Goal: Task Accomplishment & Management: Complete application form

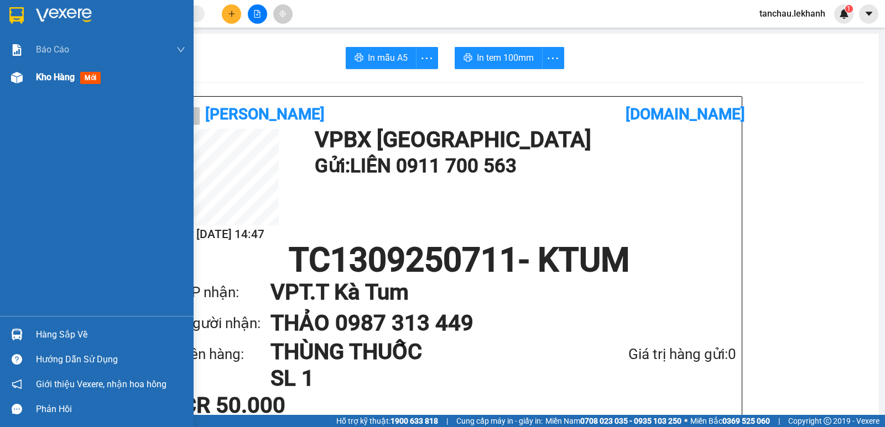
click at [53, 82] on span "Kho hàng" at bounding box center [55, 77] width 39 height 11
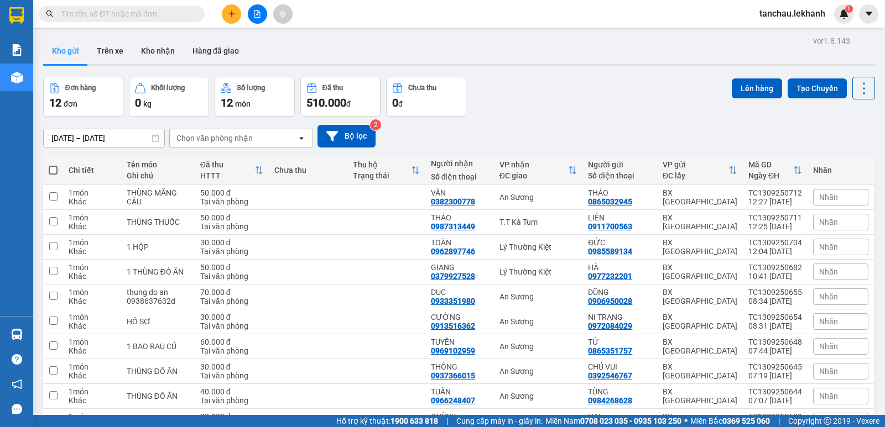
click at [232, 22] on button at bounding box center [231, 13] width 19 height 19
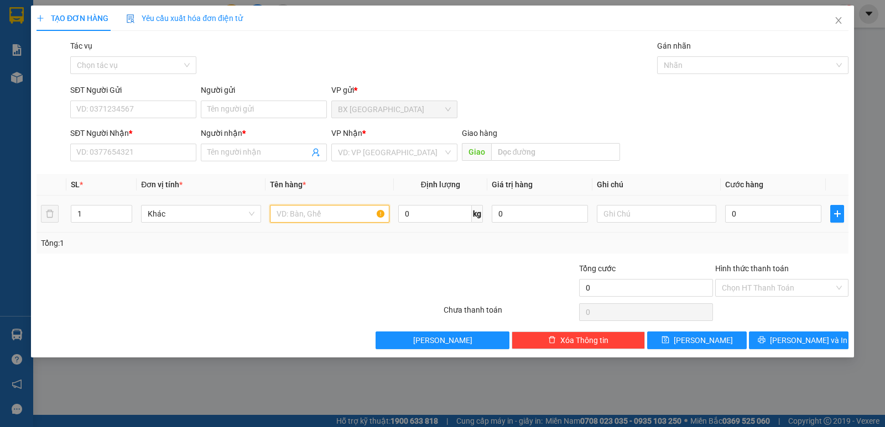
click at [300, 215] on input "text" at bounding box center [329, 214] width 119 height 18
click at [244, 106] on input "Người gửi" at bounding box center [264, 110] width 126 height 18
click at [134, 106] on input "SĐT Người Gửi" at bounding box center [133, 110] width 126 height 18
type input "0988939137"
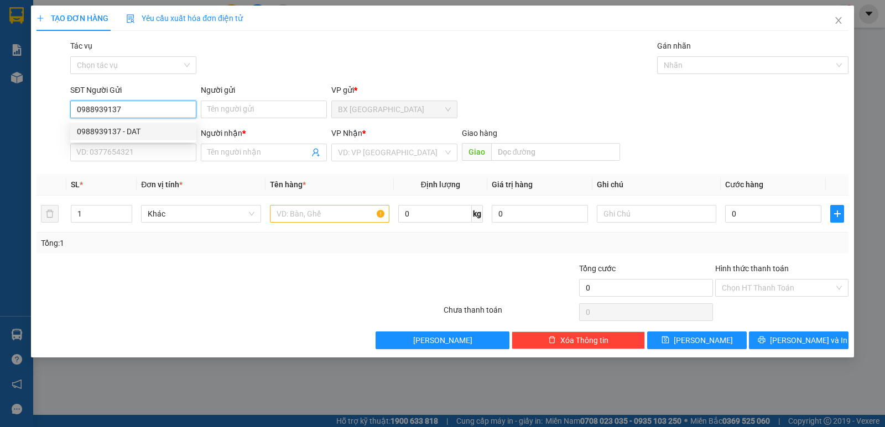
click at [124, 127] on div "0988939137 - DAT" at bounding box center [133, 132] width 113 height 12
type input "DAT"
type input "0377894298"
type input "NHUNG"
type input "30.000"
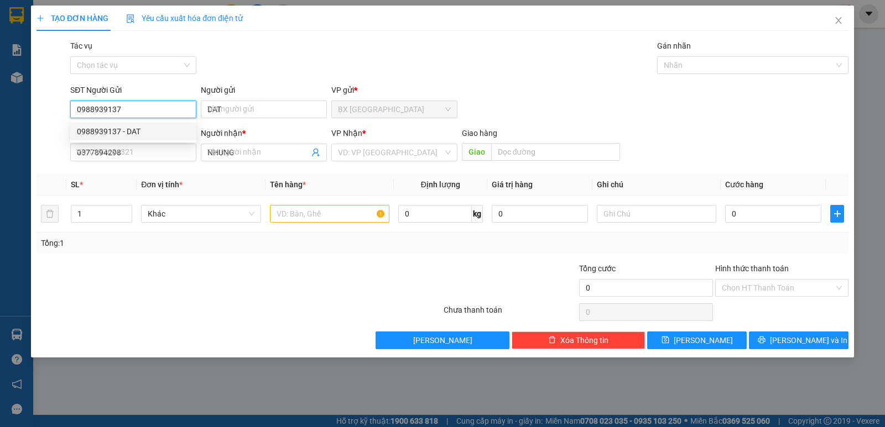
type input "30.000"
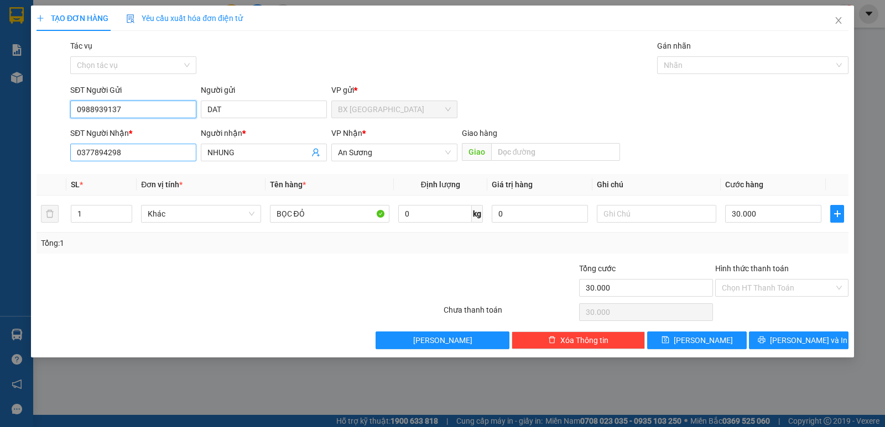
type input "0988939137"
click at [148, 155] on input "0377894298" at bounding box center [133, 153] width 126 height 18
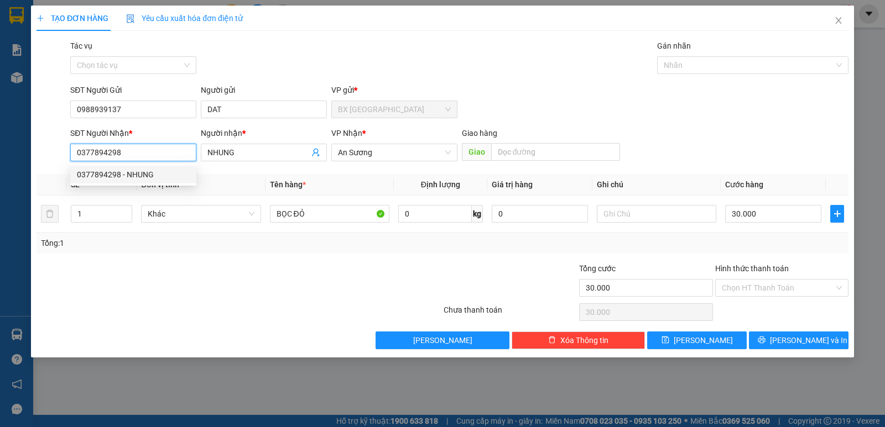
drag, startPoint x: 109, startPoint y: 156, endPoint x: 50, endPoint y: 152, distance: 59.3
click at [50, 152] on div "SĐT Người Nhận * 0377894298 Người nhận * NHUNG VP Nhận * An Sương Giao hàng Giao" at bounding box center [442, 146] width 814 height 39
click at [137, 196] on div "0387177304 - [PERSON_NAME]" at bounding box center [133, 192] width 113 height 12
type input "0387177304"
type input "[PERSON_NAME]"
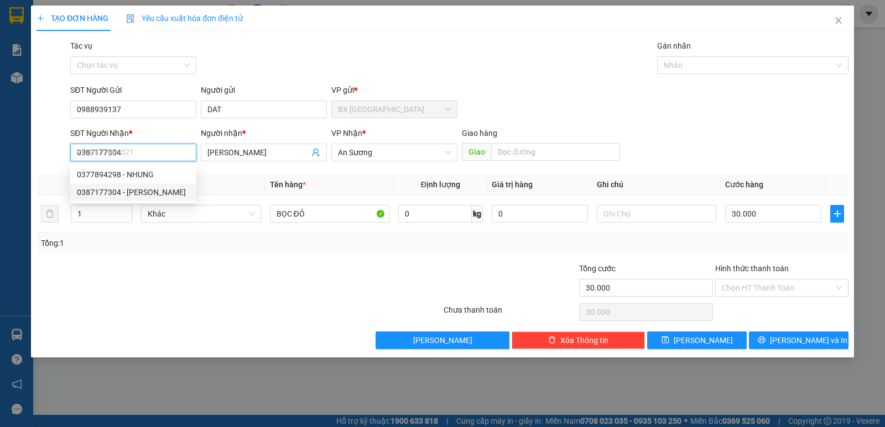
type input "50.000"
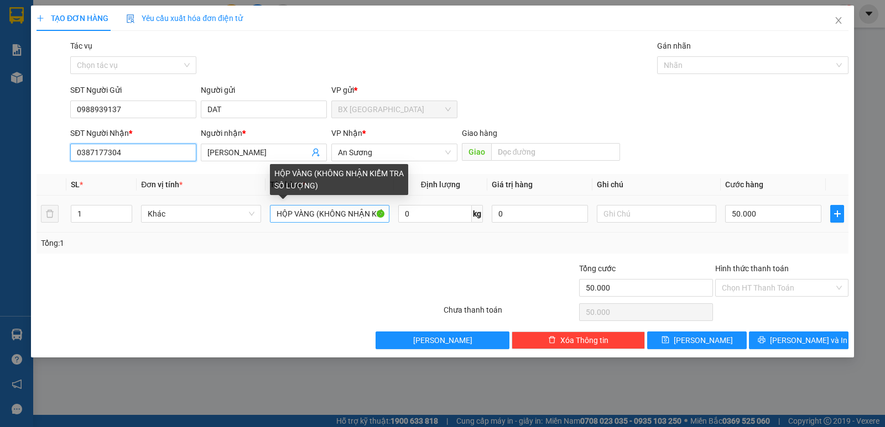
type input "0387177304"
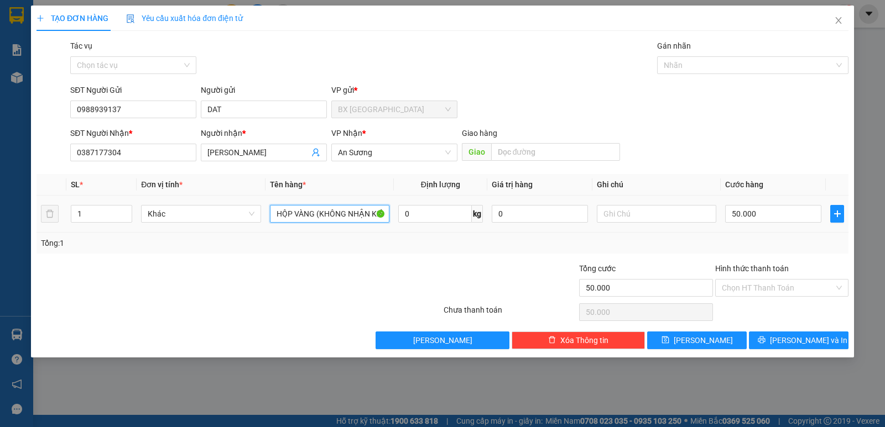
scroll to position [0, 66]
drag, startPoint x: 274, startPoint y: 214, endPoint x: 425, endPoint y: 238, distance: 152.3
click at [425, 238] on div "SL * Đơn vị tính * Tên hàng * Định lượng Giá trị hàng Ghi chú Cước hàng 1 Khác …" at bounding box center [442, 214] width 812 height 80
type input "1"
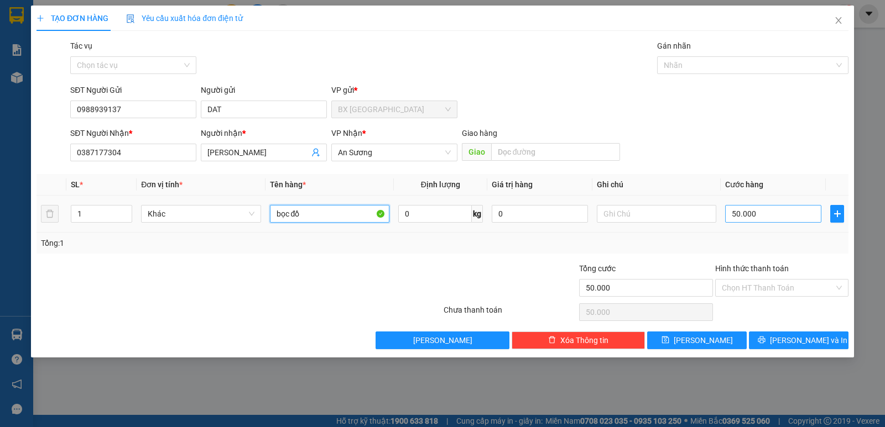
type input "bọc đồ"
click at [768, 208] on input "50.000" at bounding box center [773, 214] width 96 height 18
type input "3"
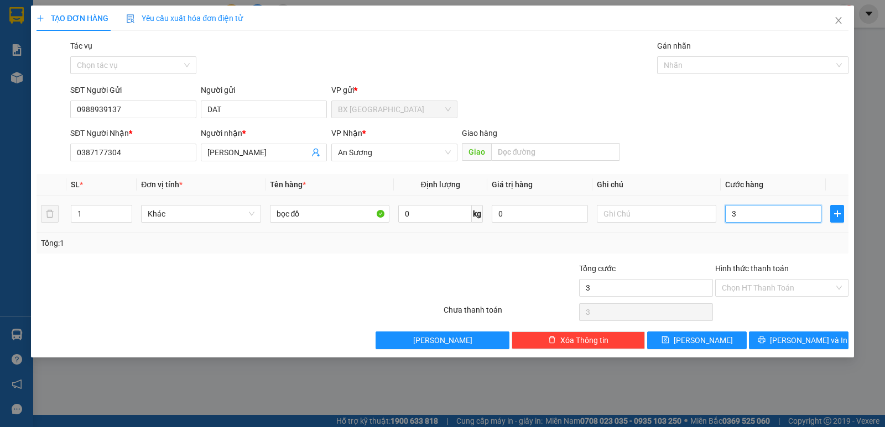
type input "30"
type input "30.000"
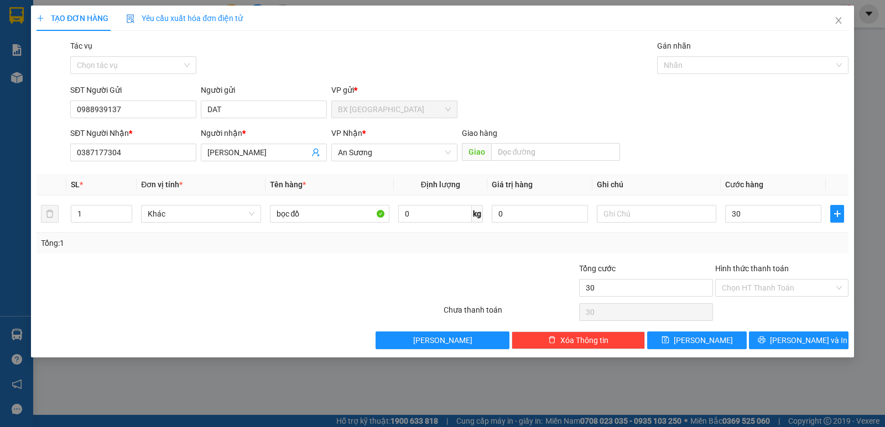
type input "30.000"
drag, startPoint x: 797, startPoint y: 278, endPoint x: 798, endPoint y: 284, distance: 5.6
click at [797, 281] on div "Hình thức thanh toán Chọn HT Thanh Toán" at bounding box center [781, 282] width 133 height 39
click at [798, 283] on input "Hình thức thanh toán" at bounding box center [778, 288] width 112 height 17
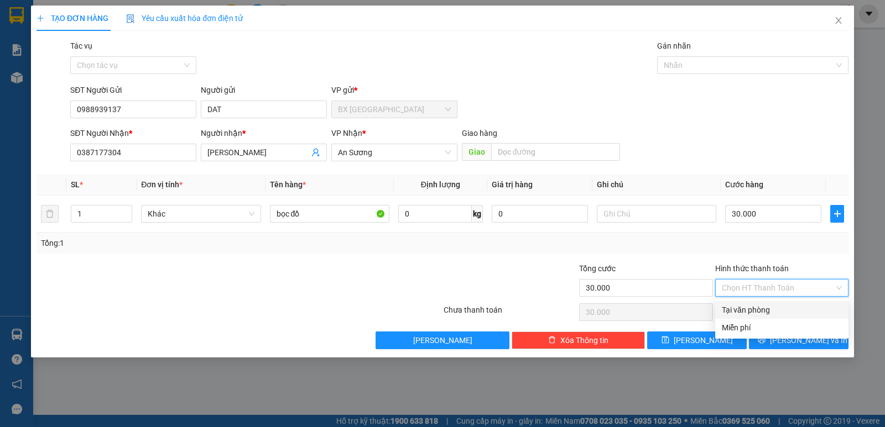
click at [774, 308] on div "Tại văn phòng" at bounding box center [782, 310] width 120 height 12
type input "0"
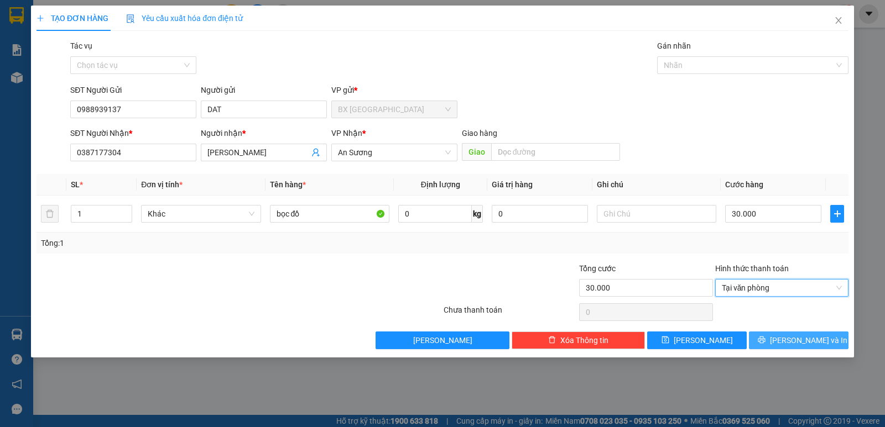
click at [765, 341] on icon "printer" at bounding box center [762, 340] width 8 height 8
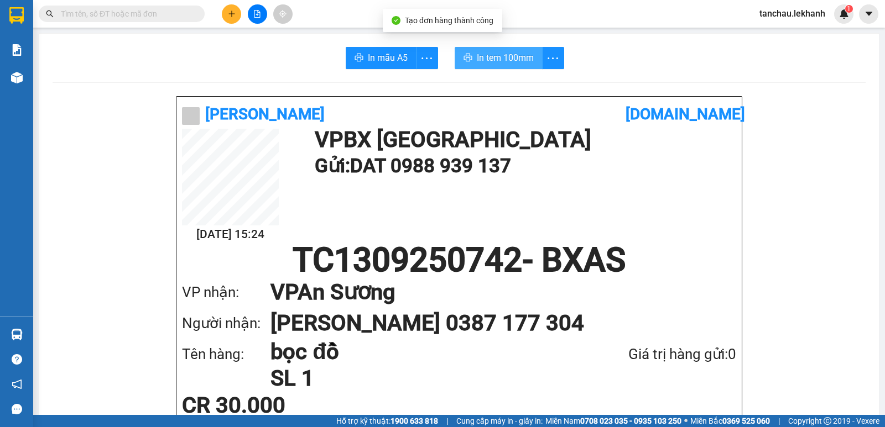
click at [506, 57] on span "In tem 100mm" at bounding box center [505, 58] width 57 height 14
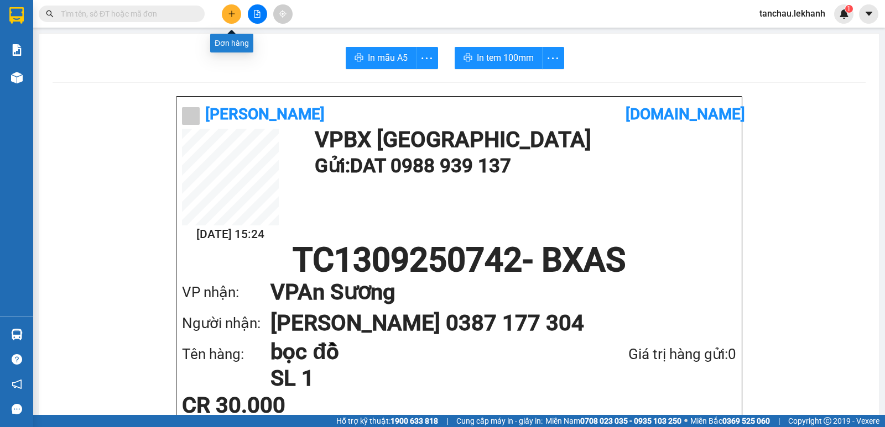
click at [233, 17] on icon "plus" at bounding box center [232, 14] width 8 height 8
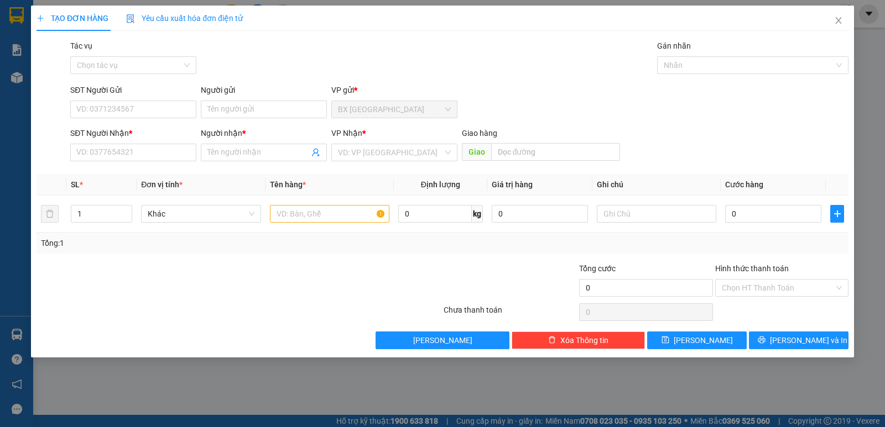
click at [7, 38] on div "TẠO ĐƠN HÀNG Yêu cầu xuất hóa đơn điện tử Transit Pickup Surcharge Ids Transit …" at bounding box center [442, 213] width 885 height 427
click at [836, 23] on icon "close" at bounding box center [838, 20] width 9 height 9
